Goal: Task Accomplishment & Management: Manage account settings

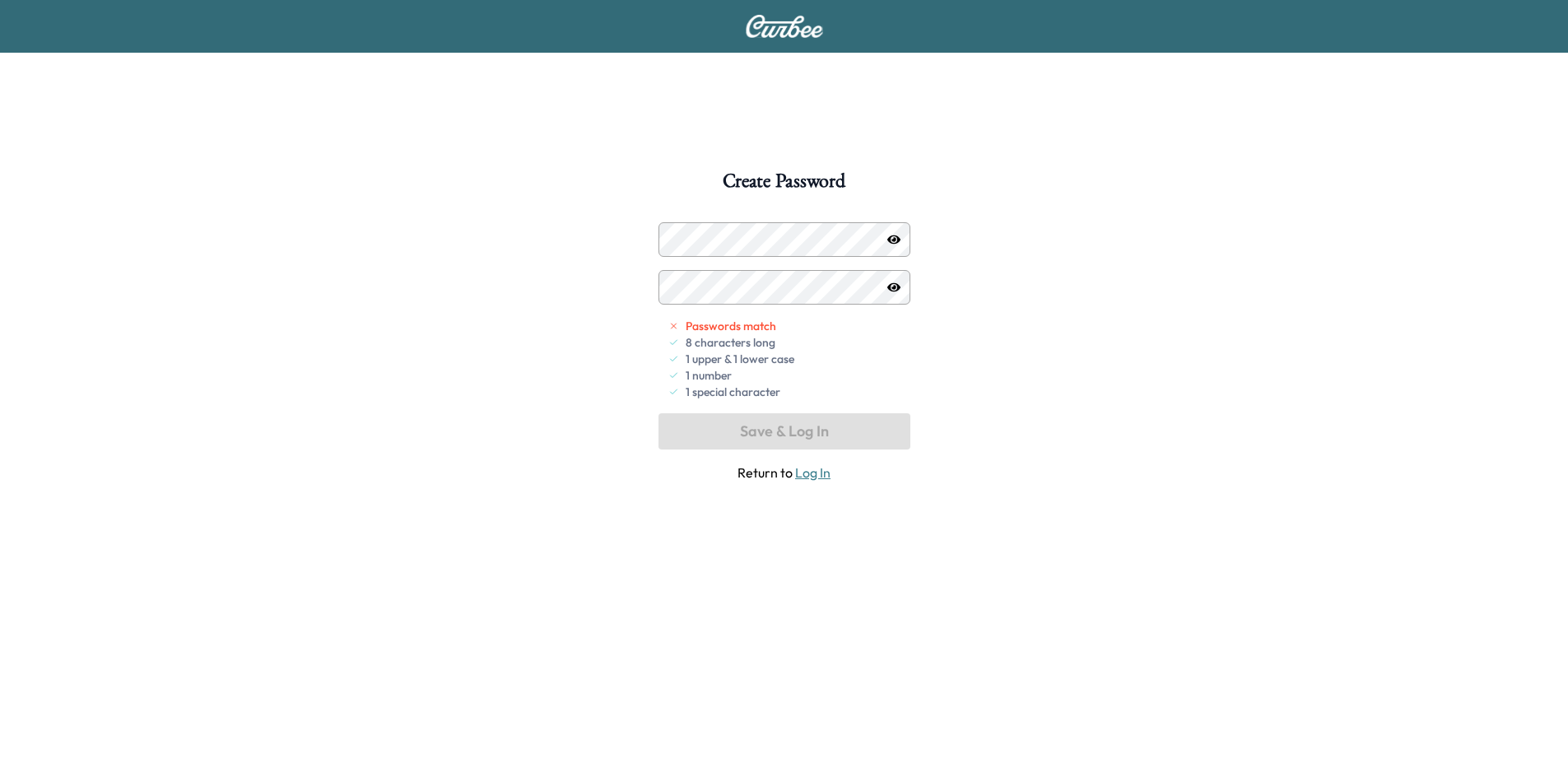
click at [938, 551] on div "Create Password Passwords match 8 characters long 1 upper & 1 lower case 1 numb…" at bounding box center [784, 560] width 1568 height 778
click at [894, 284] on icon "button" at bounding box center [894, 287] width 13 height 13
click at [893, 233] on icon "button" at bounding box center [894, 239] width 13 height 13
click at [896, 283] on icon "button" at bounding box center [894, 287] width 13 height 9
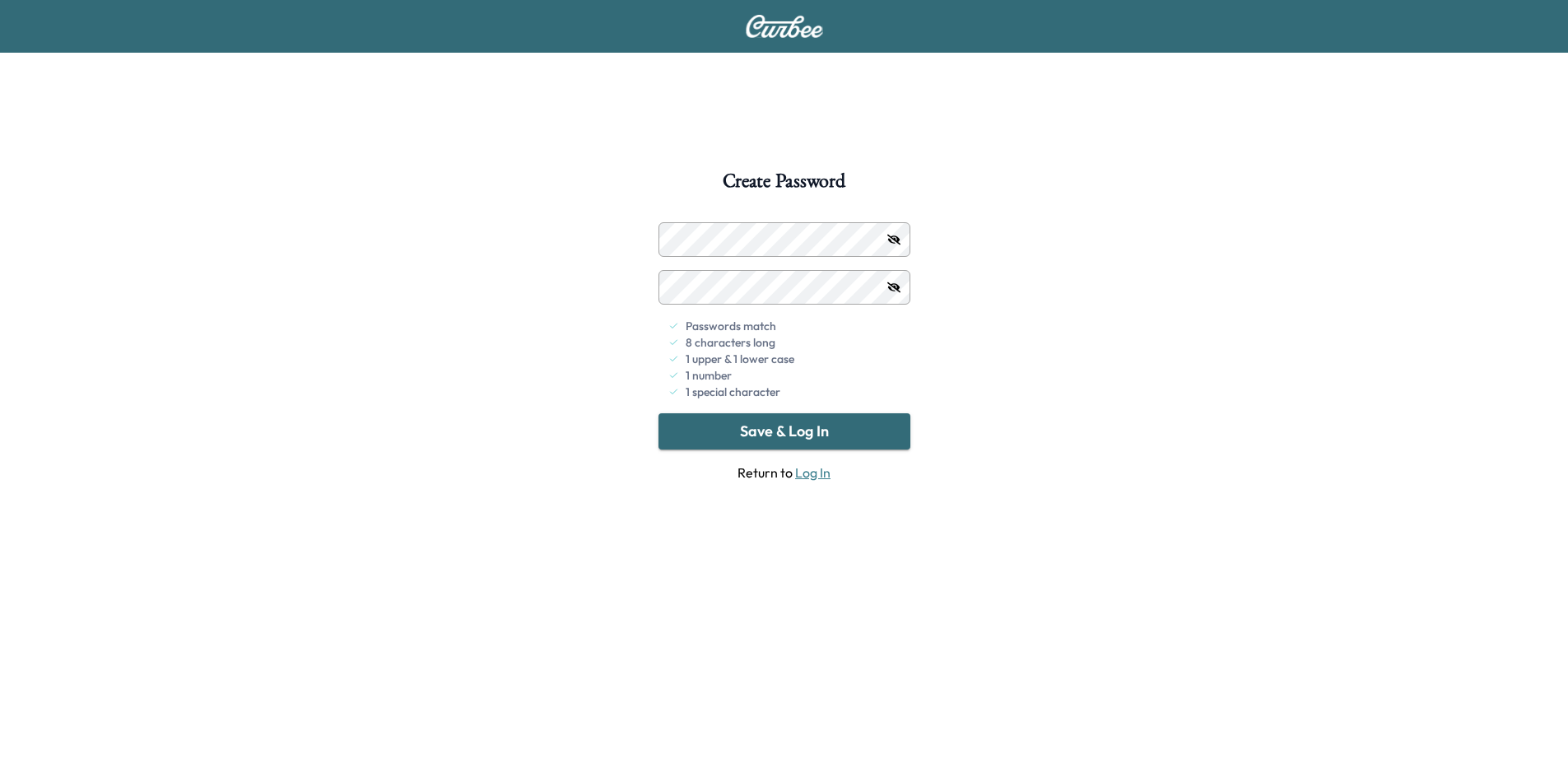
click at [864, 428] on button "Save & Log In" at bounding box center [784, 432] width 252 height 36
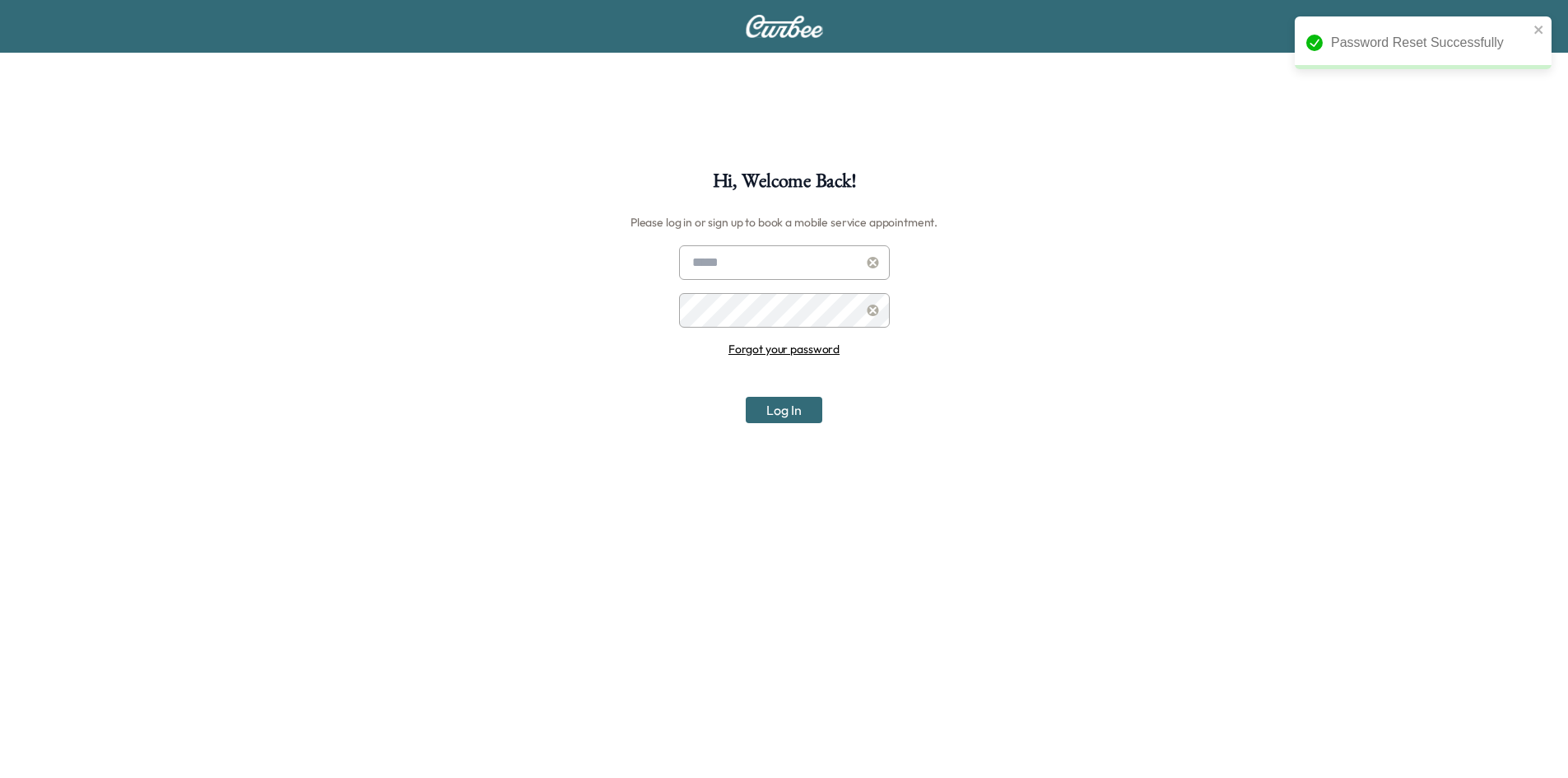
click at [765, 259] on input "text" at bounding box center [784, 263] width 211 height 35
type input "**********"
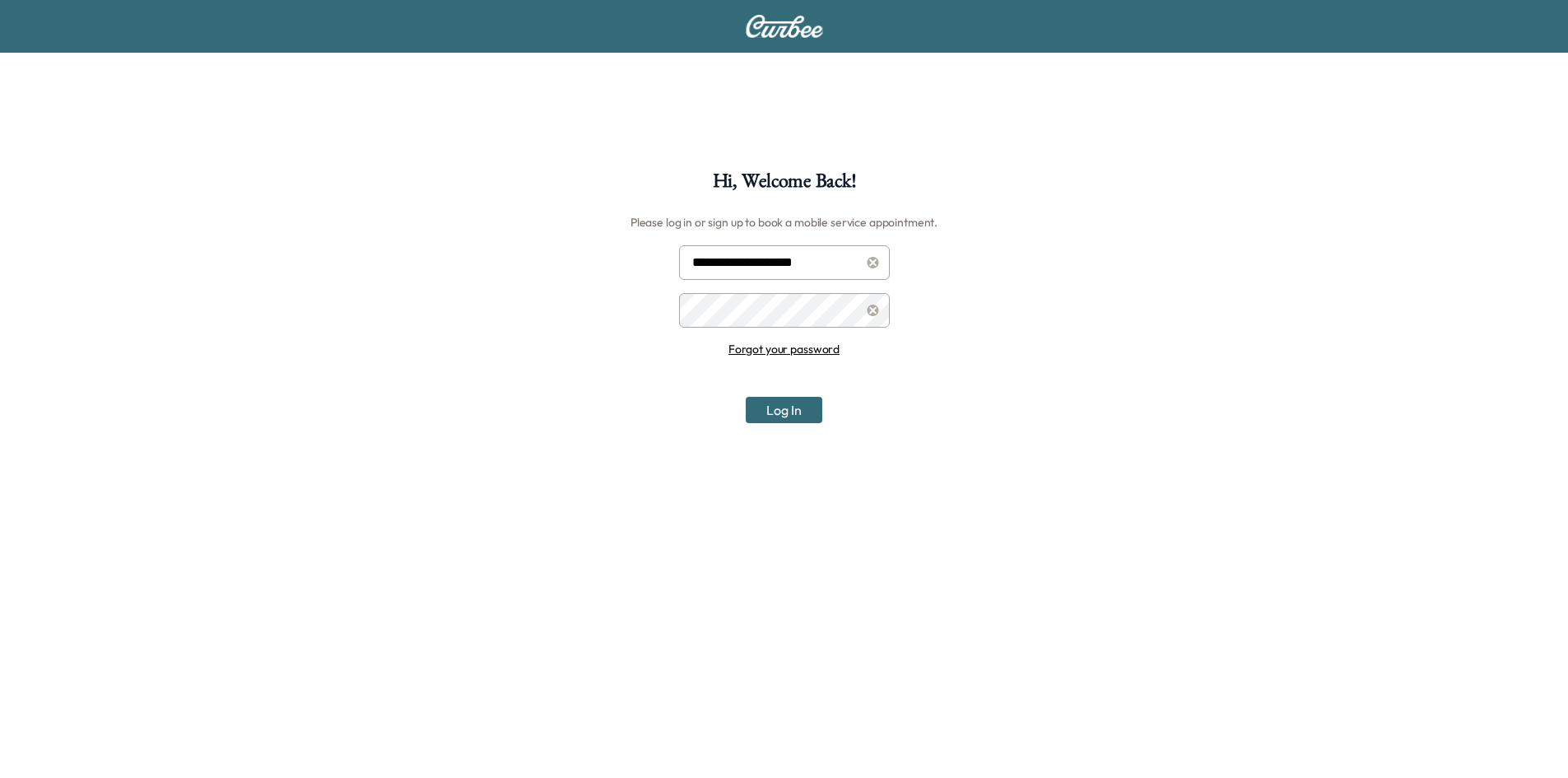
click at [790, 412] on button "Log In" at bounding box center [784, 409] width 76 height 26
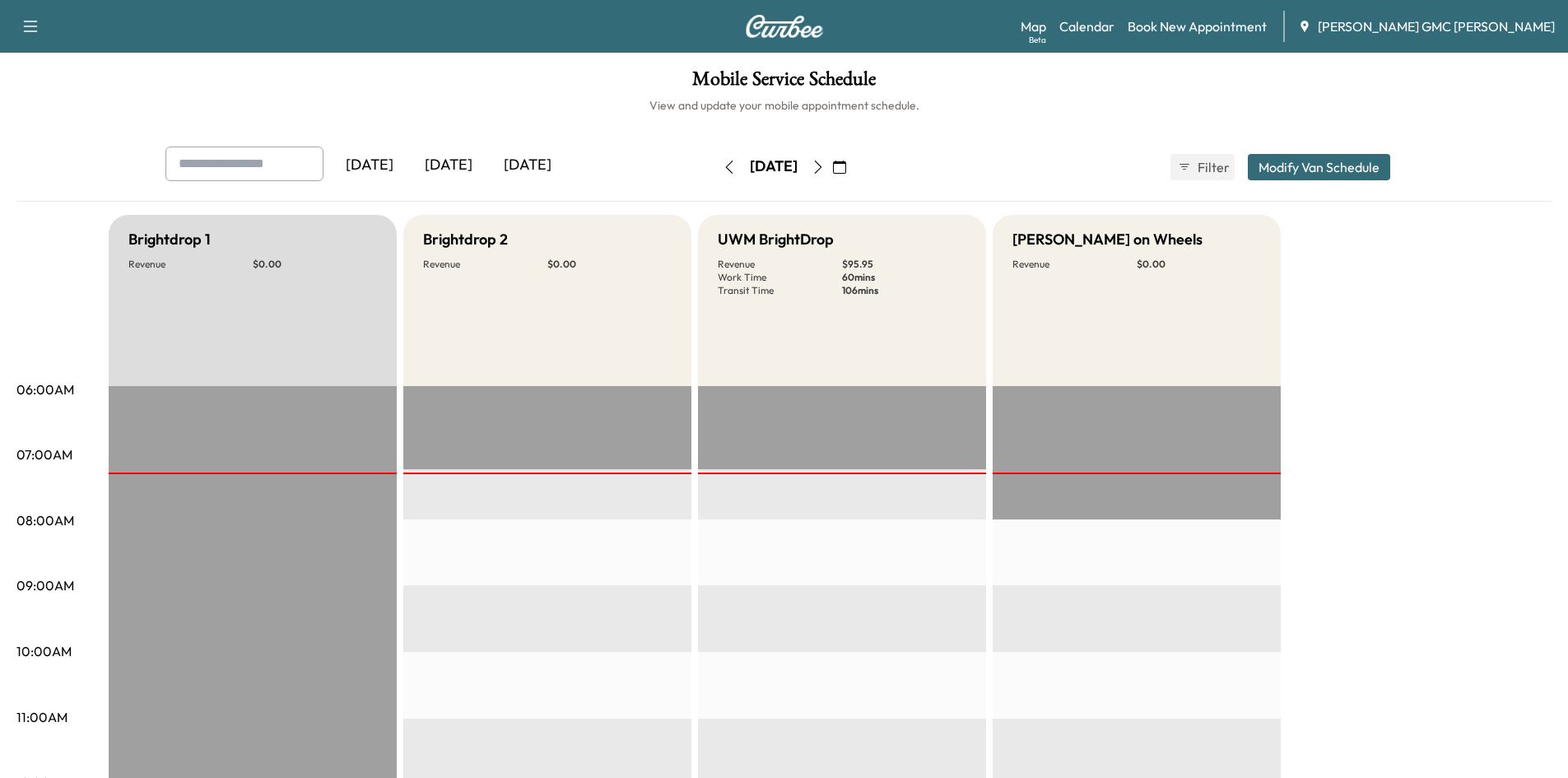
click at [465, 168] on div "[DATE]" at bounding box center [448, 165] width 79 height 38
click at [537, 161] on div "[DATE]" at bounding box center [527, 165] width 79 height 38
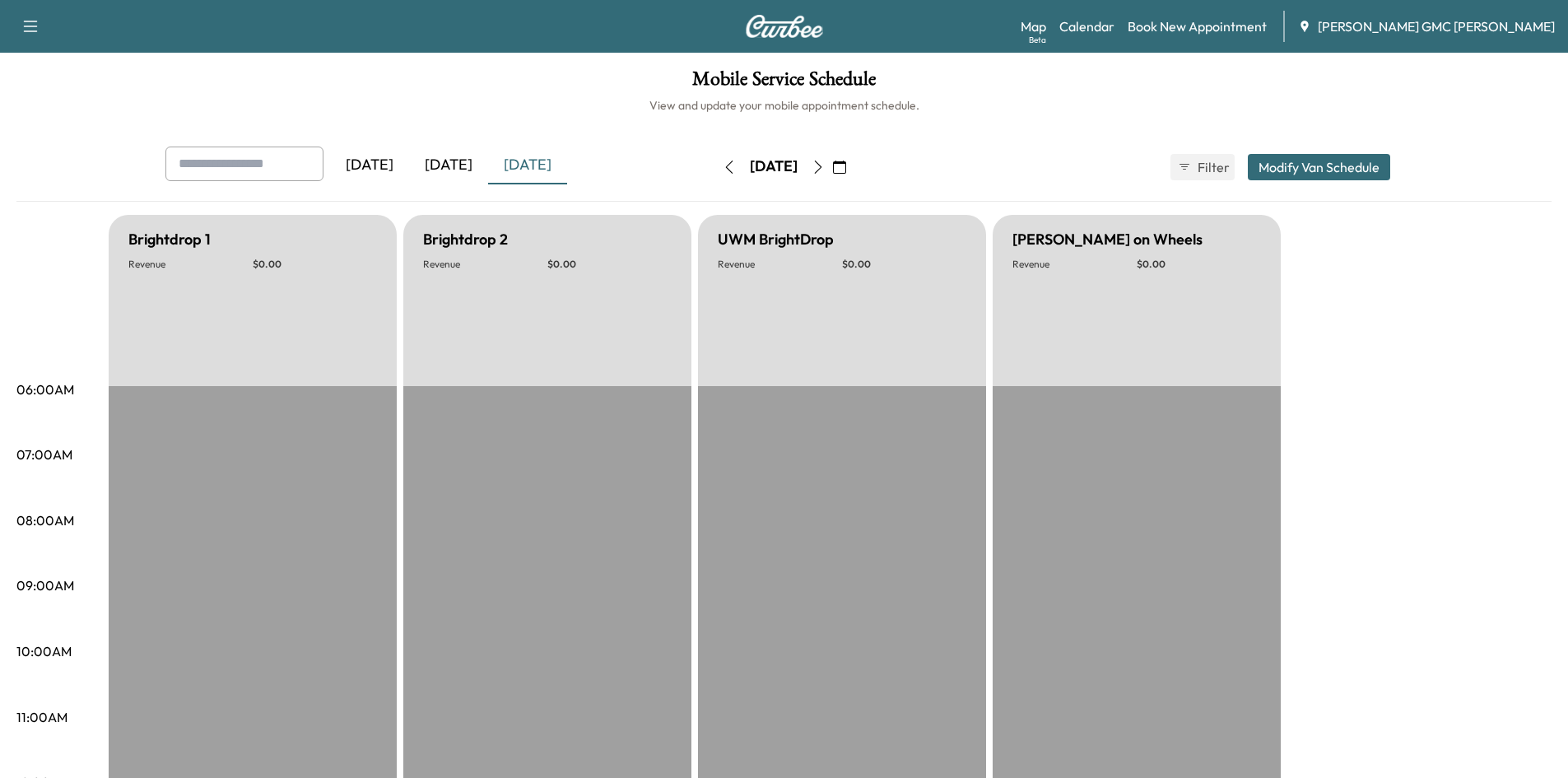
click at [461, 153] on div "[DATE]" at bounding box center [448, 165] width 79 height 38
